Goal: Find specific page/section

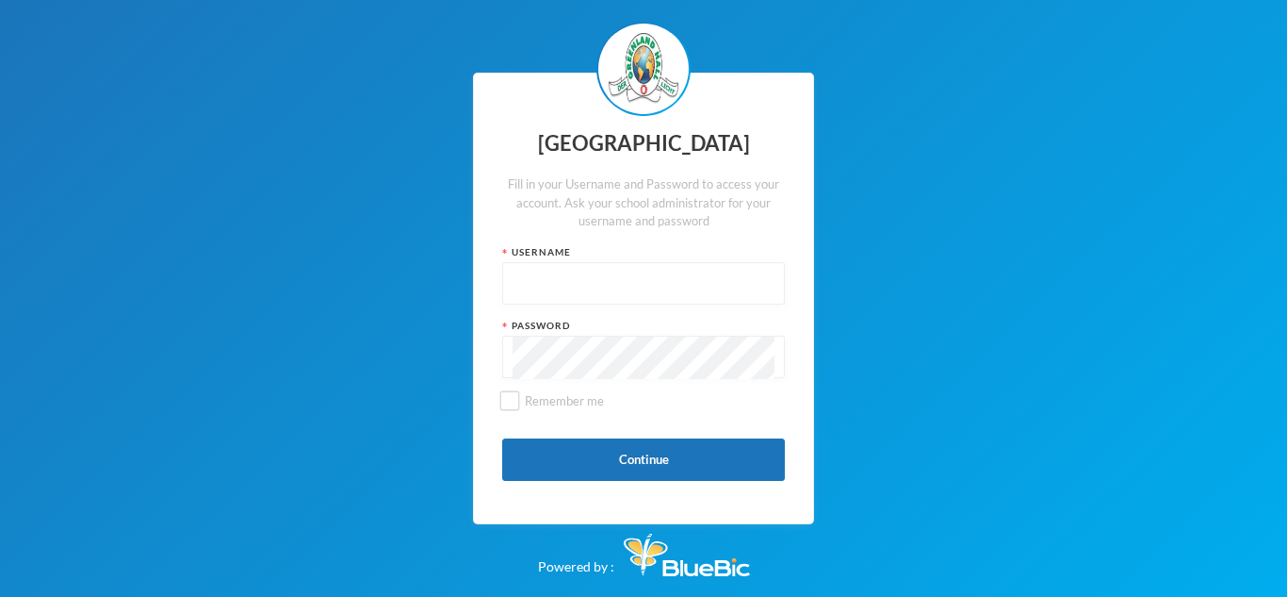
click at [640, 271] on input "text" at bounding box center [644, 284] width 262 height 42
type input "glh25cs25"
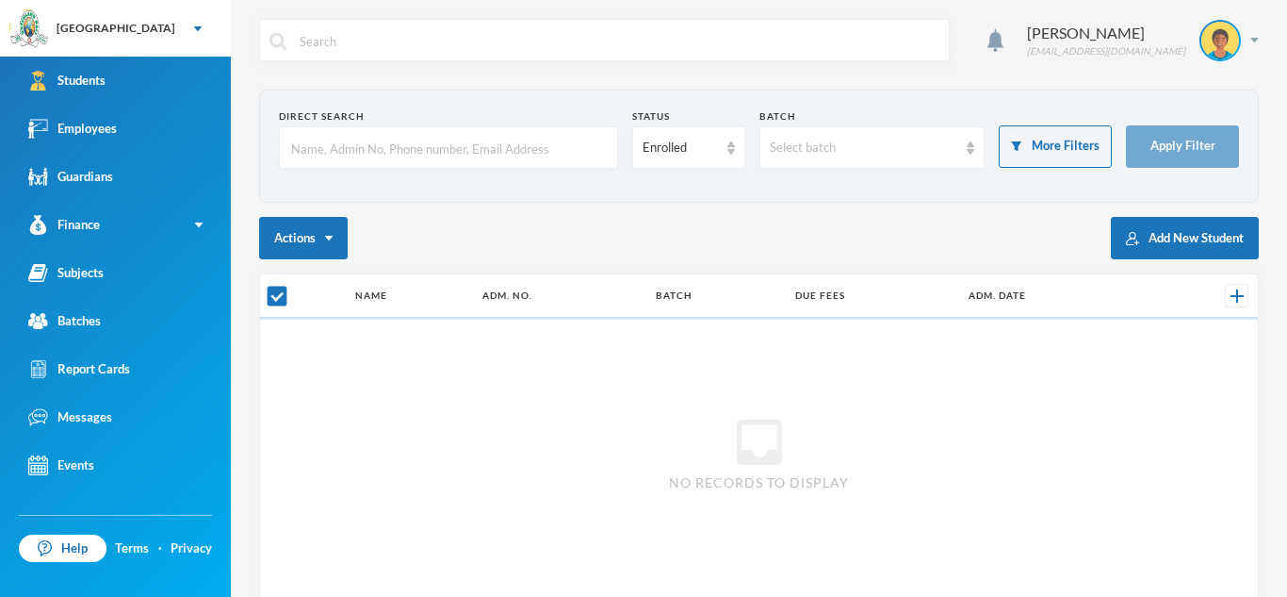
checkbox input "false"
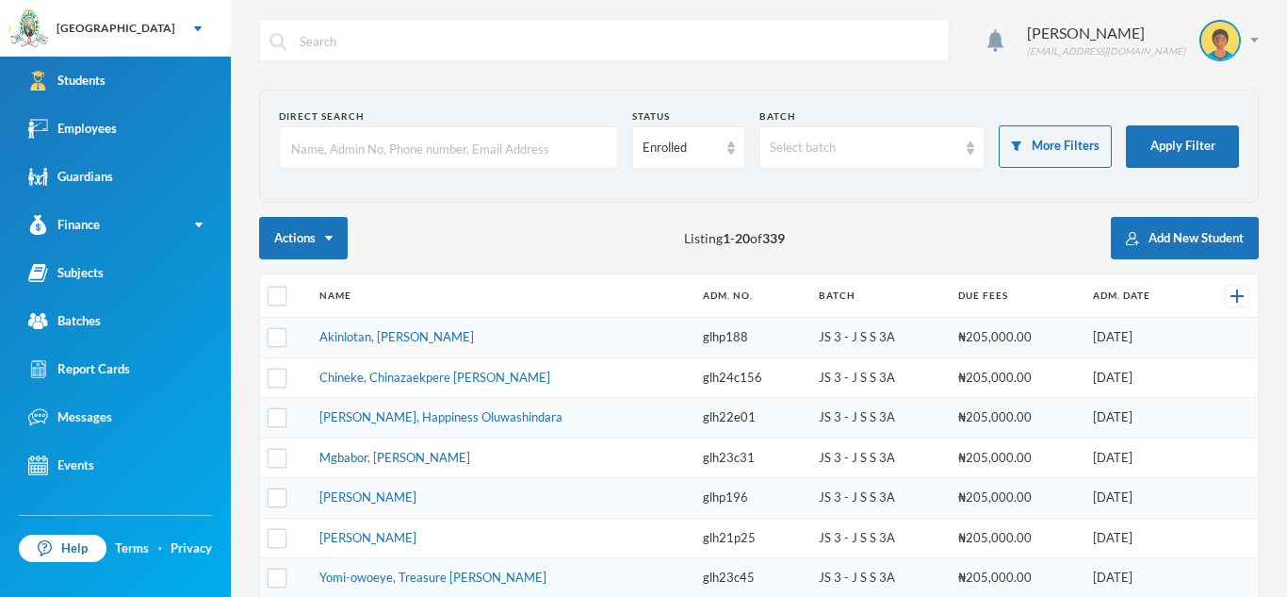
click at [461, 143] on input "text" at bounding box center [448, 148] width 319 height 42
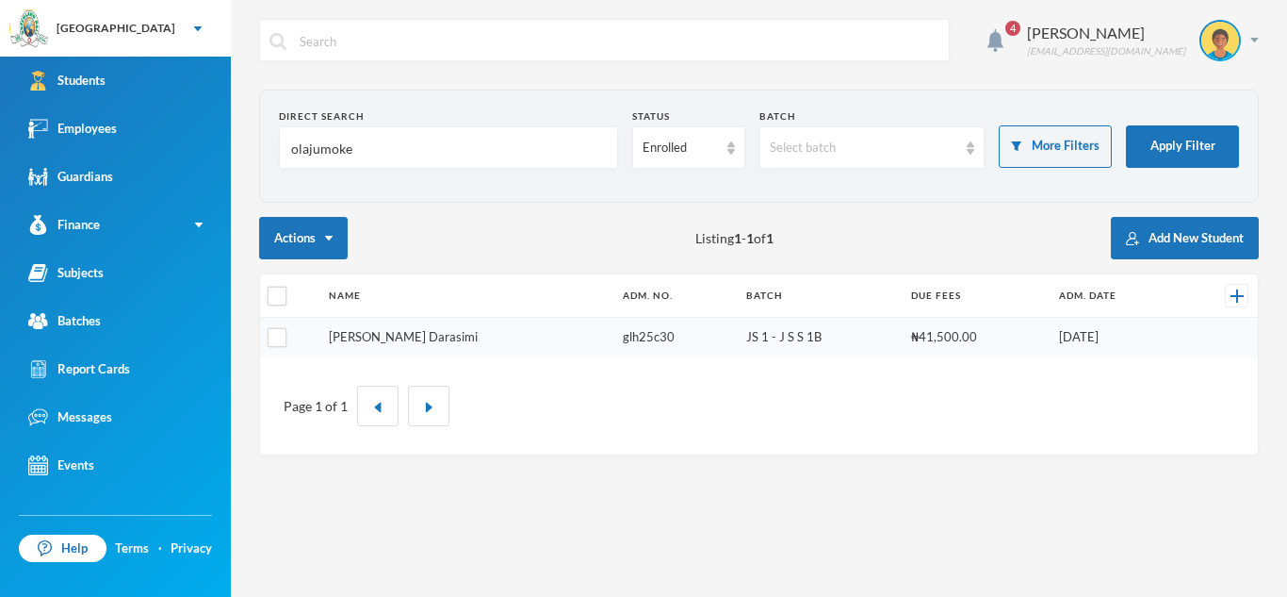
type input "olajumoke"
click at [455, 336] on link "[PERSON_NAME] Darasimi" at bounding box center [403, 336] width 149 height 15
click at [353, 150] on input "olajumoke" at bounding box center [448, 148] width 319 height 42
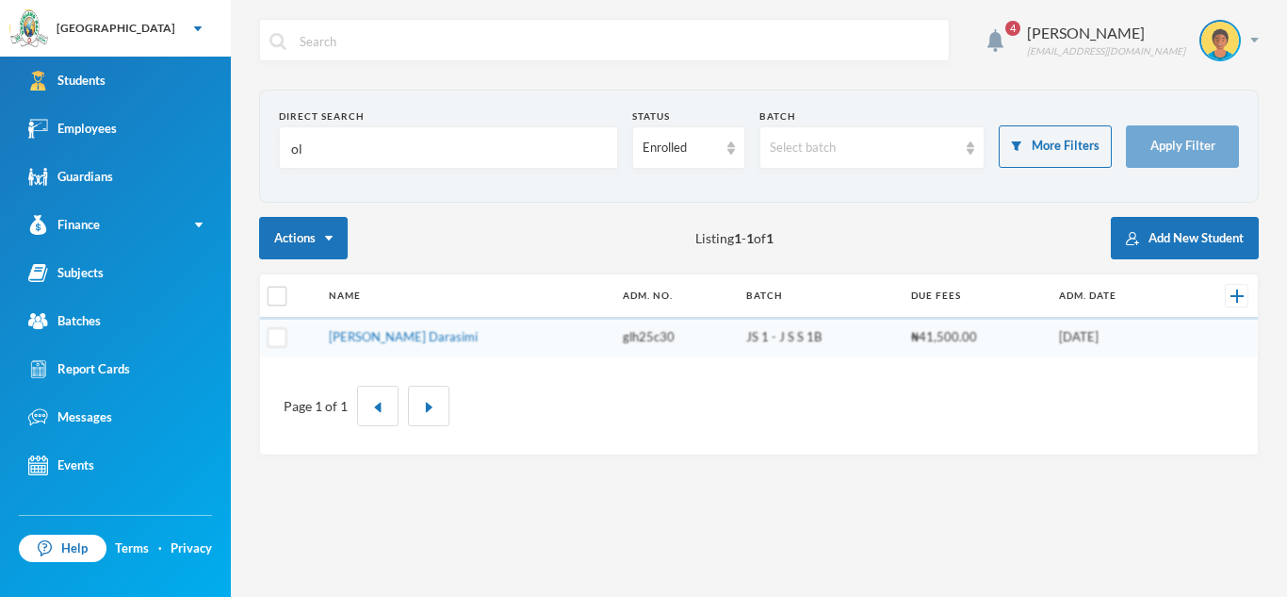
type input "o"
click at [440, 227] on div "Actions Listing 1 - 1 of 1 Add New Student" at bounding box center [759, 238] width 1000 height 42
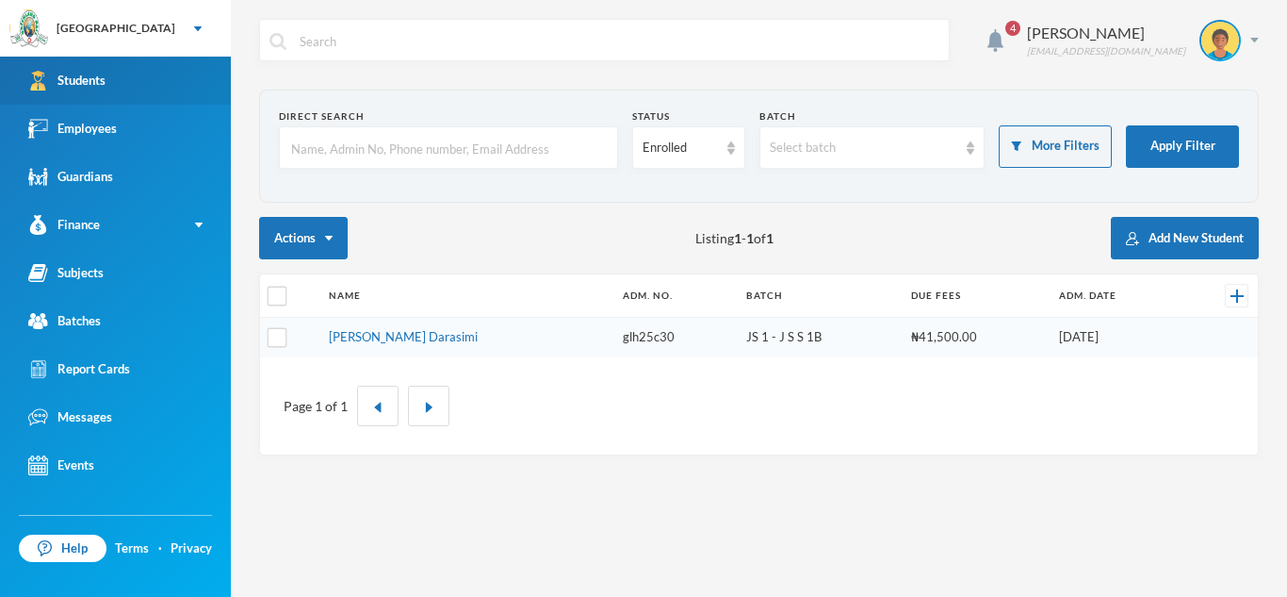
click at [129, 82] on link "Students" at bounding box center [115, 81] width 231 height 48
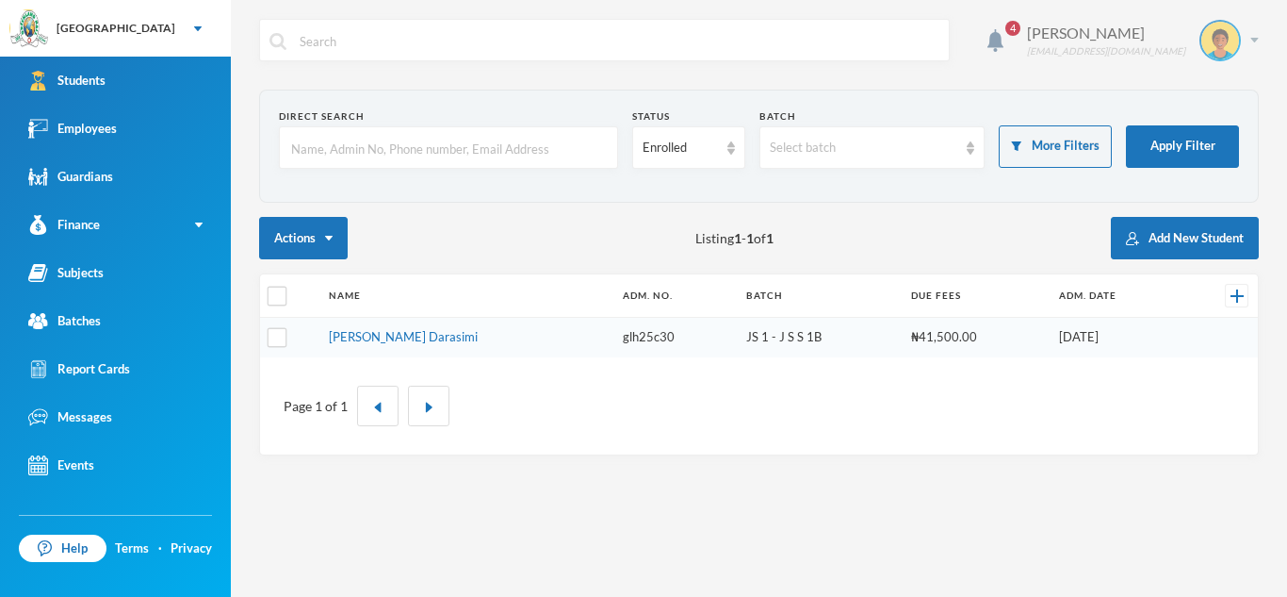
click at [1254, 43] on div "Orija Olakunle [EMAIL_ADDRESS][DOMAIN_NAME]" at bounding box center [1136, 40] width 246 height 41
click at [1213, 141] on button "Logout" at bounding box center [1207, 137] width 85 height 28
